Goal: Navigation & Orientation: Understand site structure

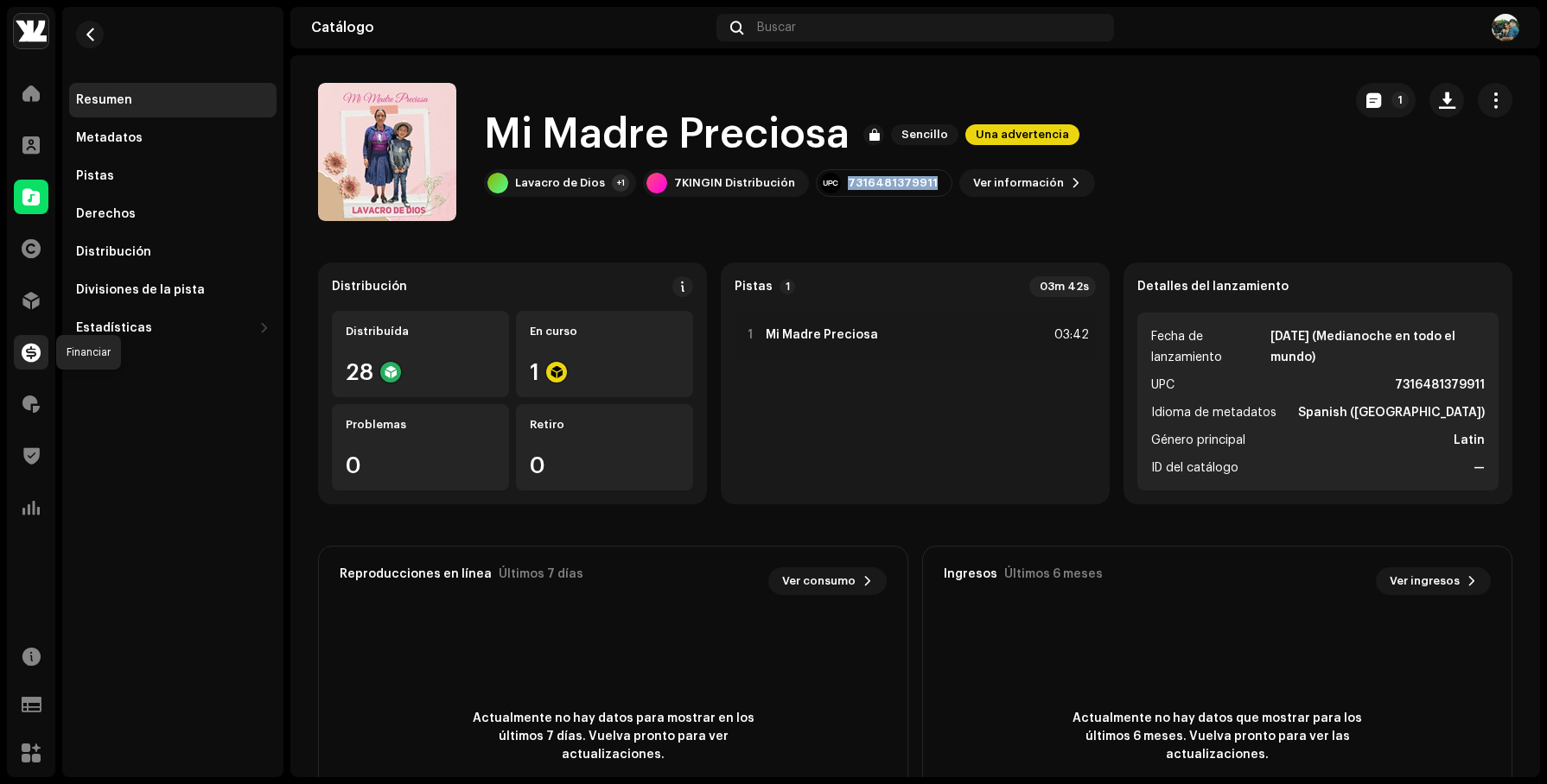
click at [18, 350] on div at bounding box center [31, 352] width 35 height 35
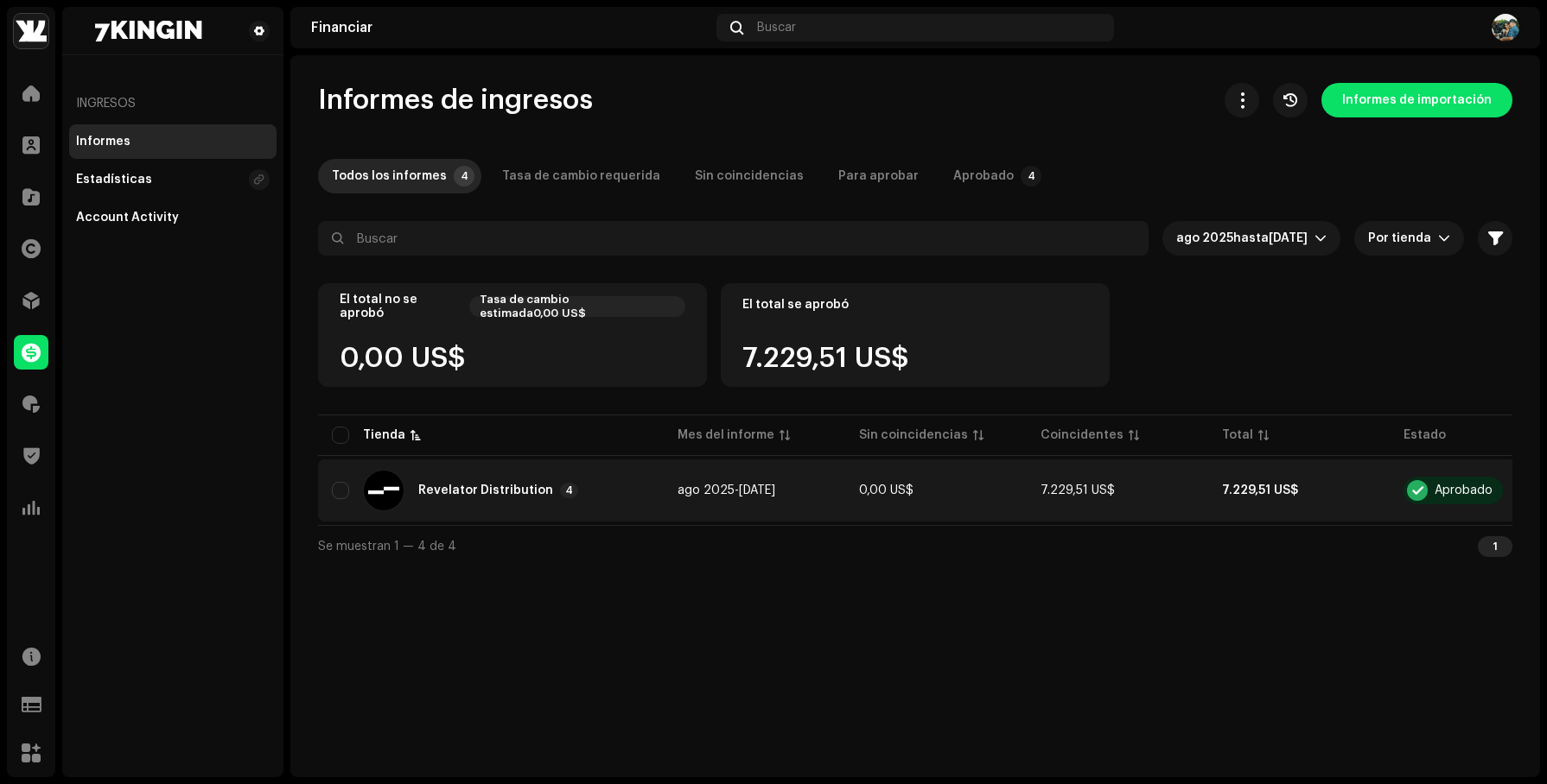
click at [455, 486] on div "Revelator Distribution" at bounding box center [485, 490] width 134 height 12
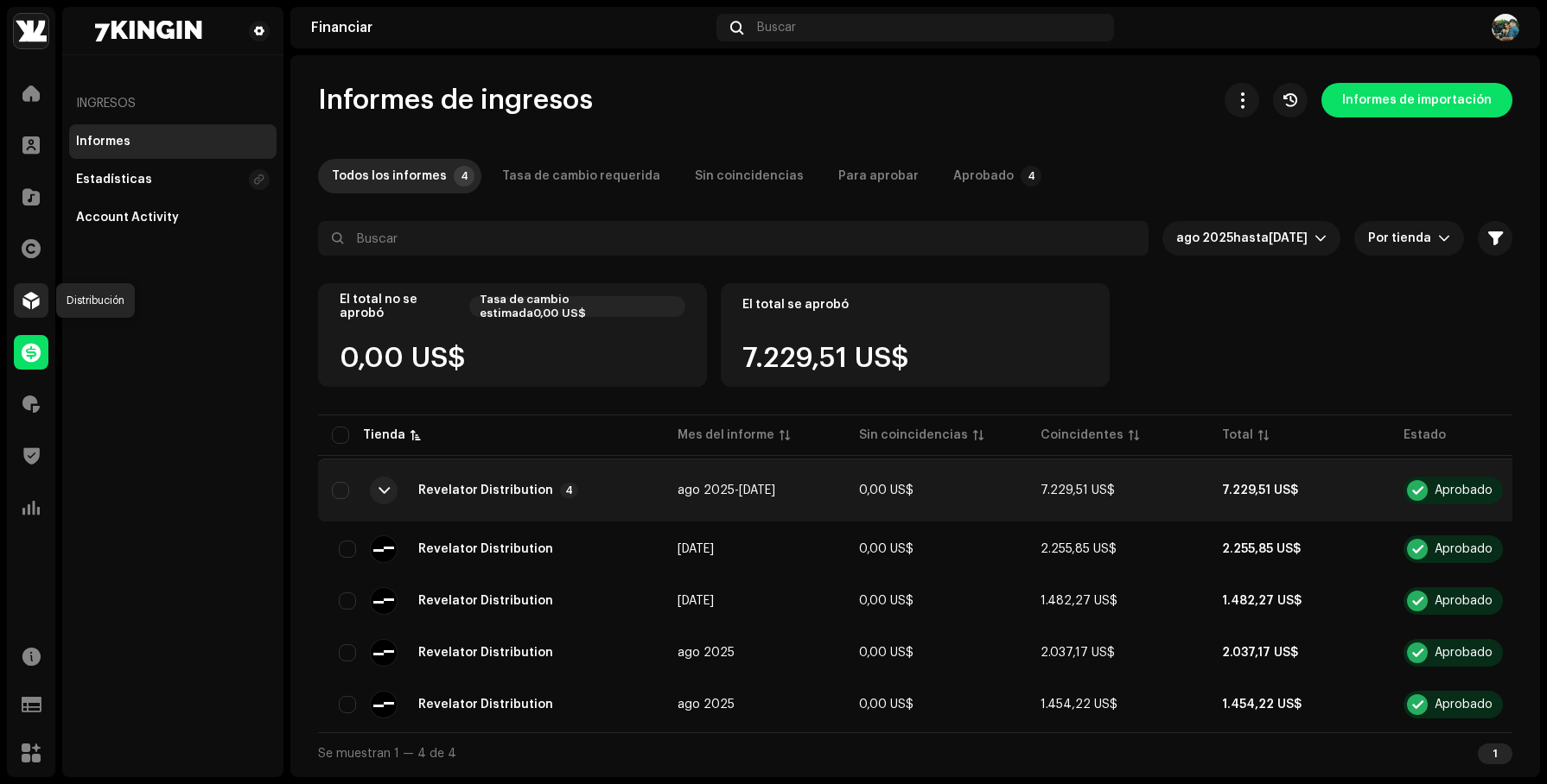
click at [43, 300] on div at bounding box center [31, 300] width 35 height 35
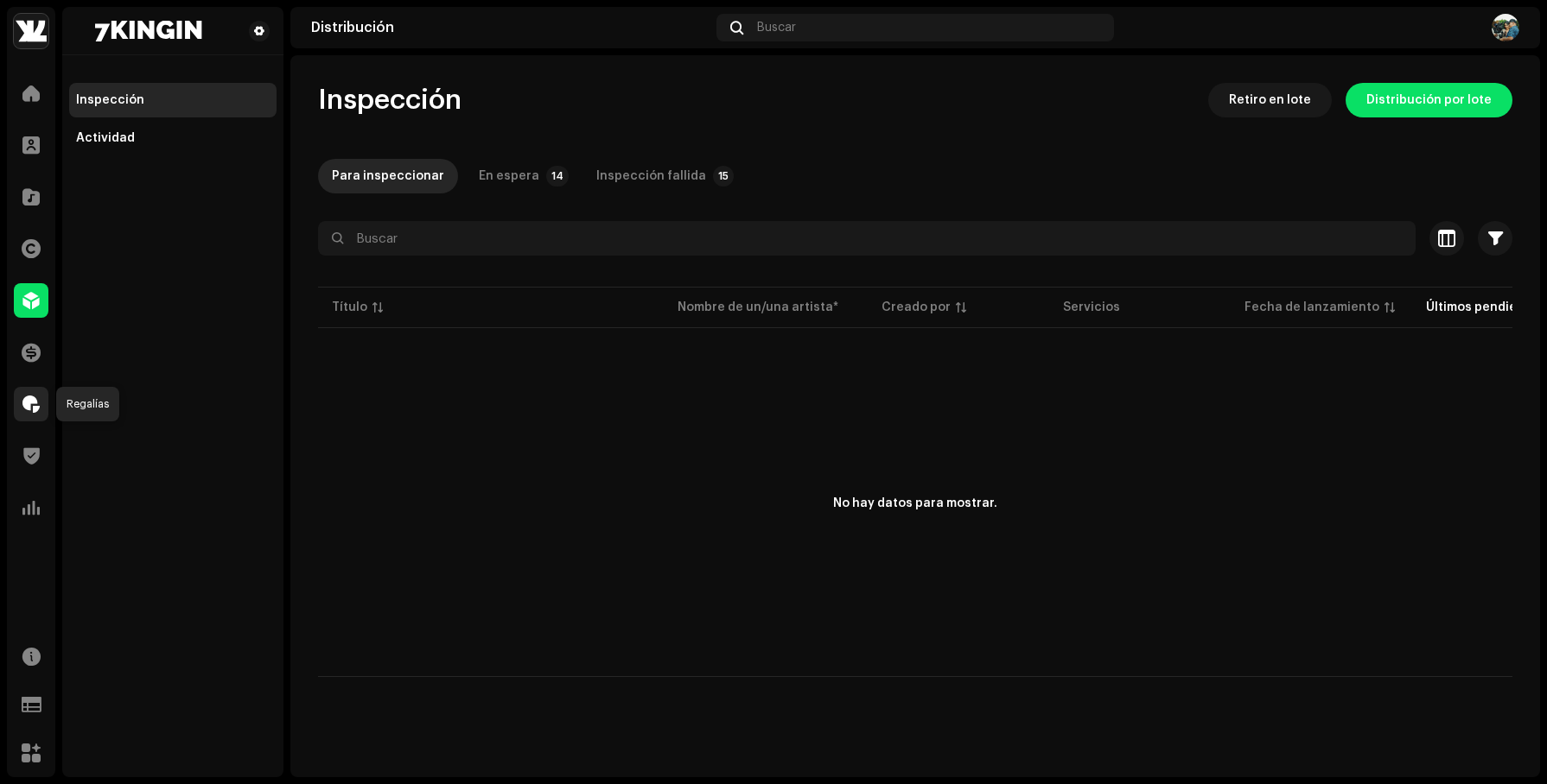
click at [36, 401] on span at bounding box center [31, 404] width 17 height 14
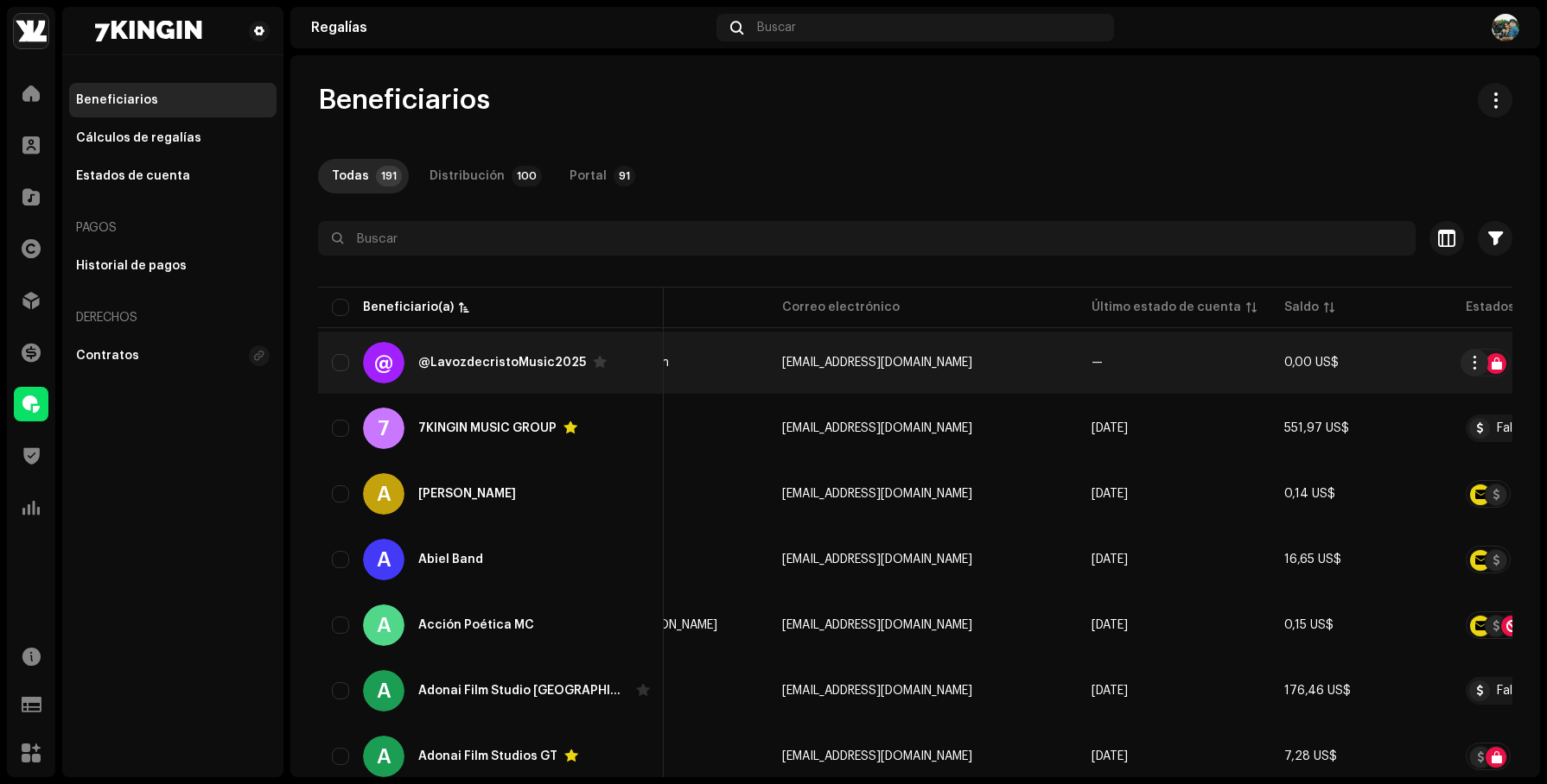
scroll to position [0, 356]
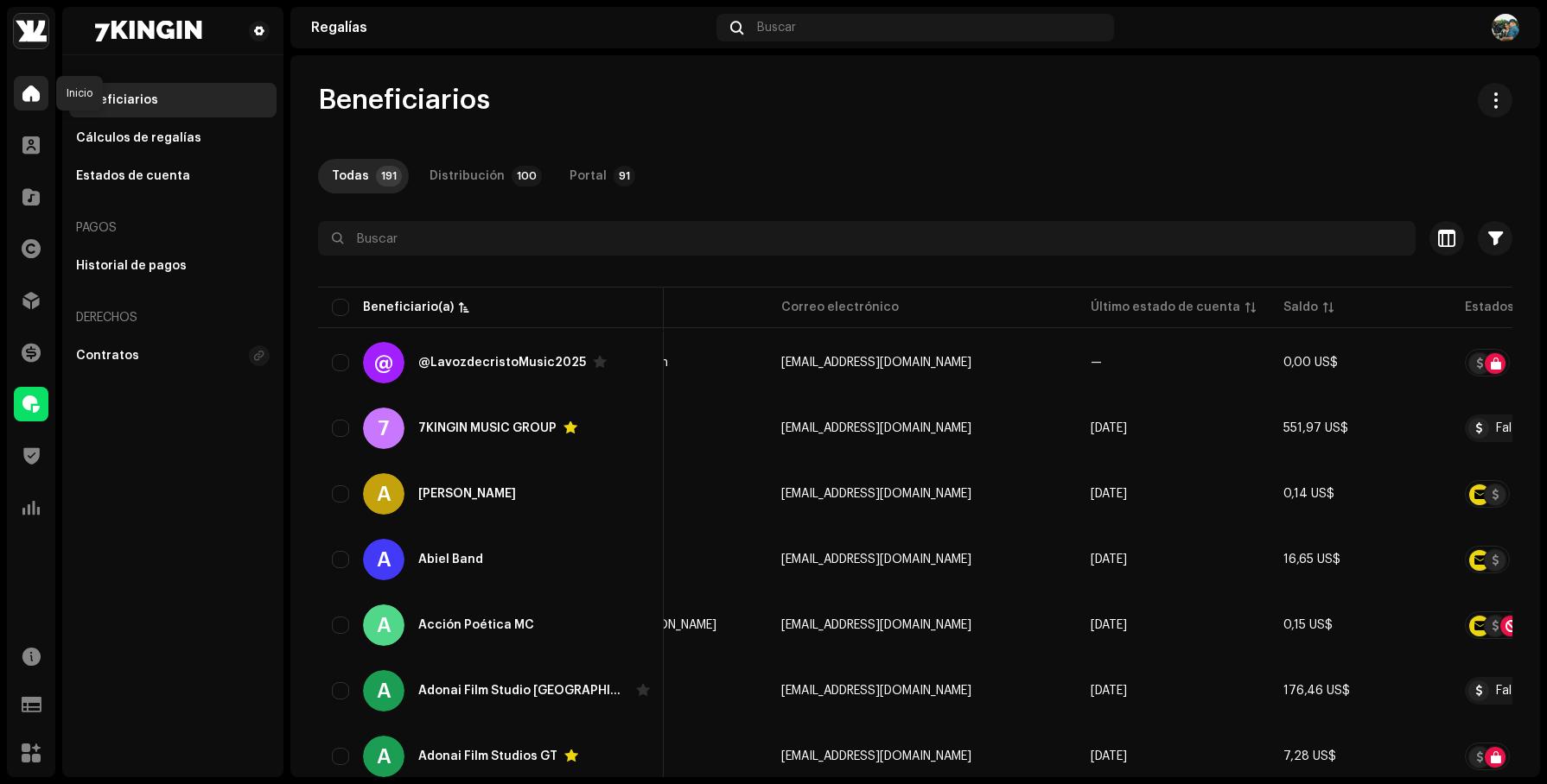
click at [46, 97] on div at bounding box center [31, 93] width 35 height 35
